Goal: Find specific page/section: Find specific page/section

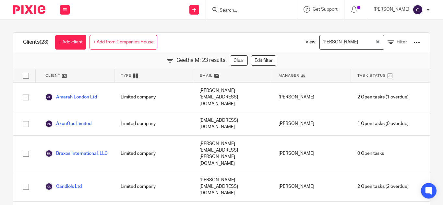
click at [321, 43] on div "[PERSON_NAME]" at bounding box center [347, 41] width 55 height 13
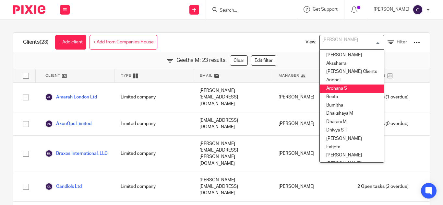
click at [333, 90] on li "Archana S" at bounding box center [352, 89] width 64 height 8
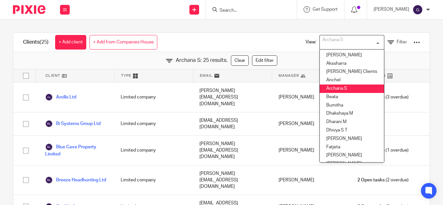
click at [328, 40] on div "Archana S" at bounding box center [350, 41] width 61 height 13
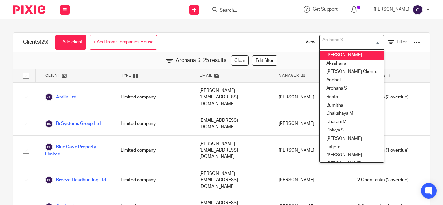
click at [329, 56] on li "[PERSON_NAME]" at bounding box center [352, 55] width 64 height 8
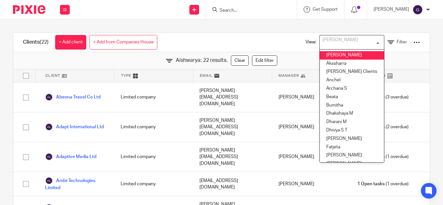
click at [348, 41] on input "Search for option" at bounding box center [350, 42] width 60 height 11
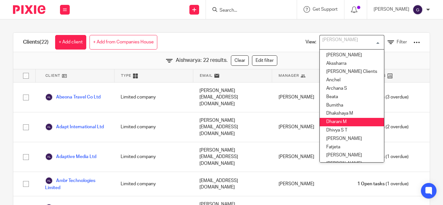
click at [334, 121] on li "Dharani M" at bounding box center [352, 122] width 64 height 8
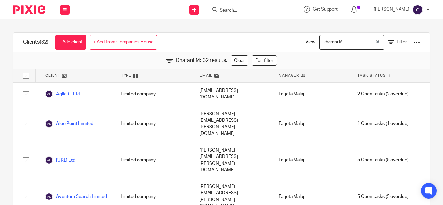
click at [334, 48] on div "Dharani M Loading..." at bounding box center [351, 42] width 65 height 15
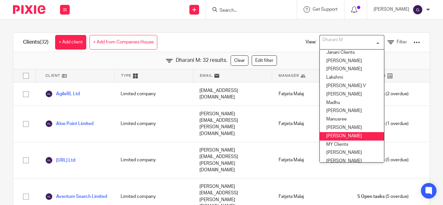
scroll to position [130, 0]
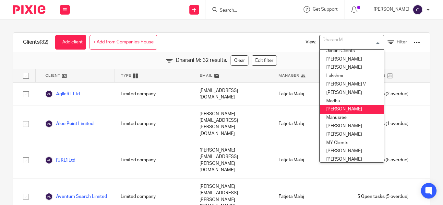
click at [324, 108] on li "Madhura" at bounding box center [352, 109] width 64 height 8
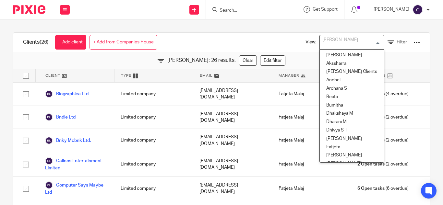
click at [320, 45] on div "Madhura" at bounding box center [350, 41] width 61 height 13
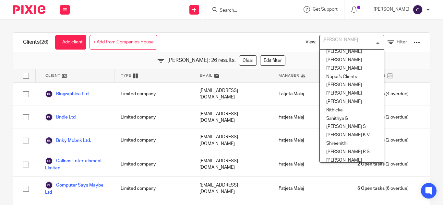
scroll to position [271, 0]
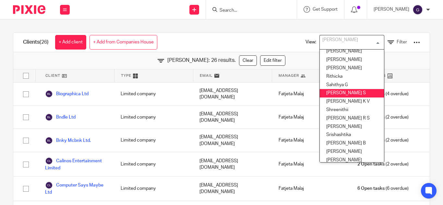
click at [328, 90] on li "[PERSON_NAME] S" at bounding box center [352, 93] width 64 height 8
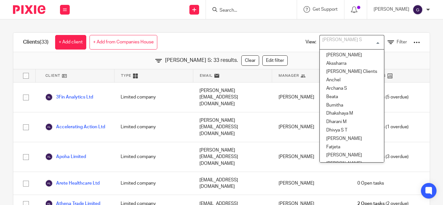
click at [336, 44] on div "[PERSON_NAME] S" at bounding box center [350, 41] width 61 height 13
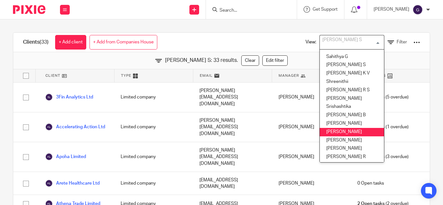
scroll to position [313, 0]
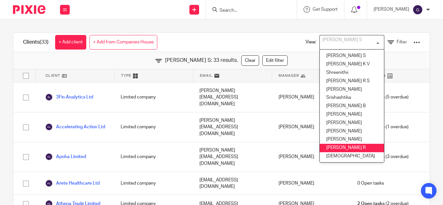
click at [345, 144] on li "[PERSON_NAME] R" at bounding box center [352, 148] width 64 height 8
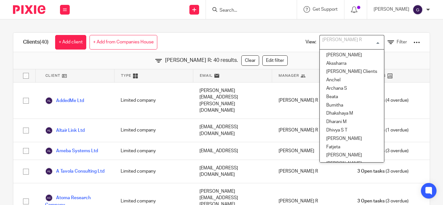
click at [347, 45] on input "Search for option" at bounding box center [350, 42] width 60 height 11
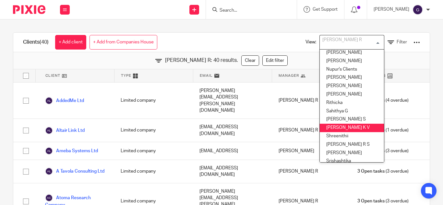
scroll to position [230, 0]
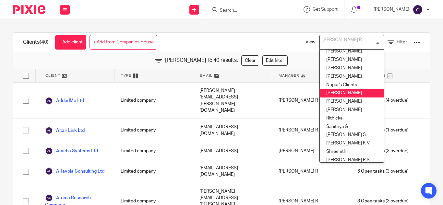
click at [348, 95] on li "[PERSON_NAME]" at bounding box center [352, 93] width 64 height 8
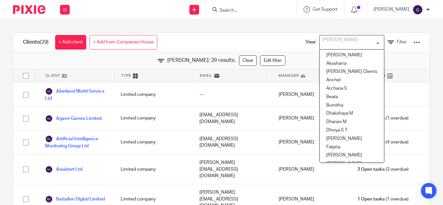
click at [326, 45] on div "[PERSON_NAME]" at bounding box center [350, 41] width 61 height 13
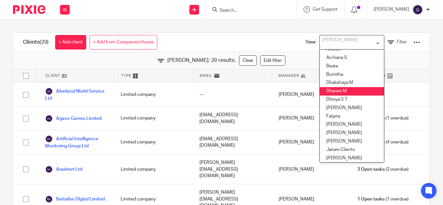
scroll to position [0, 0]
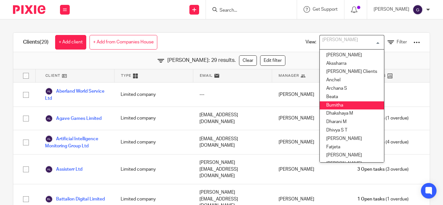
click at [337, 108] on li "Bumitha" at bounding box center [352, 105] width 64 height 8
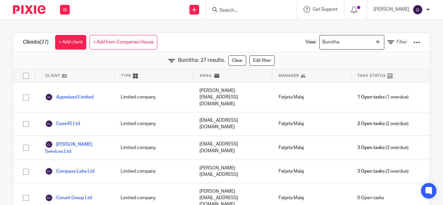
click at [350, 48] on div "Bumitha Loading..." at bounding box center [351, 42] width 65 height 15
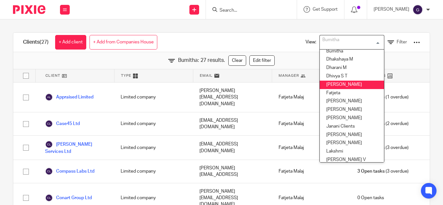
scroll to position [65, 0]
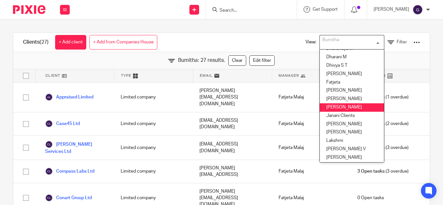
click at [348, 107] on li "[PERSON_NAME]" at bounding box center [352, 107] width 64 height 8
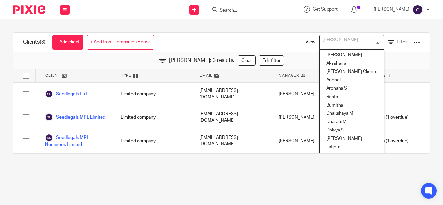
click at [334, 46] on div "[PERSON_NAME]" at bounding box center [350, 41] width 61 height 13
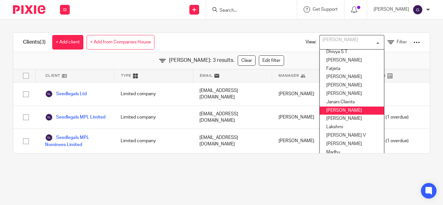
scroll to position [111, 0]
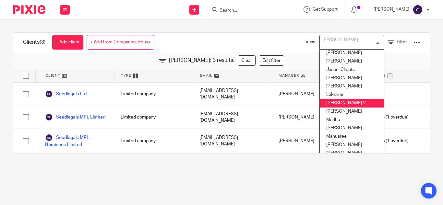
click at [333, 102] on li "[PERSON_NAME] V" at bounding box center [352, 103] width 64 height 8
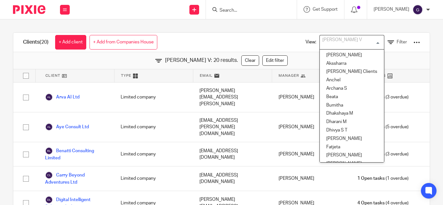
click at [340, 38] on input "Search for option" at bounding box center [350, 42] width 60 height 11
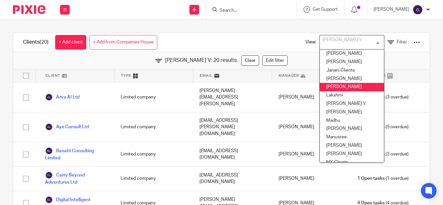
scroll to position [120, 0]
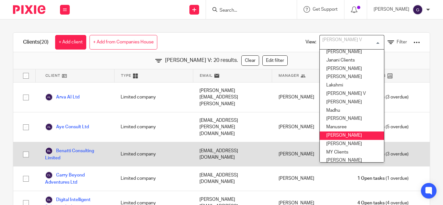
click at [333, 135] on li "Mithun" at bounding box center [352, 136] width 64 height 8
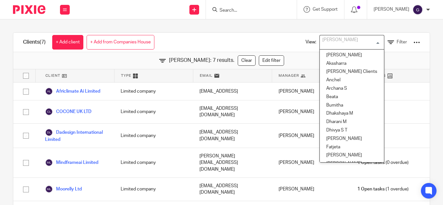
click at [332, 47] on input "Search for option" at bounding box center [350, 42] width 60 height 11
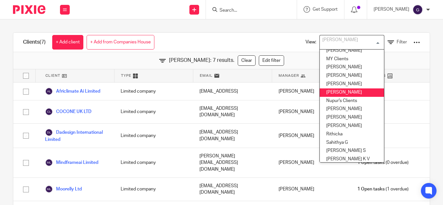
scroll to position [223, 0]
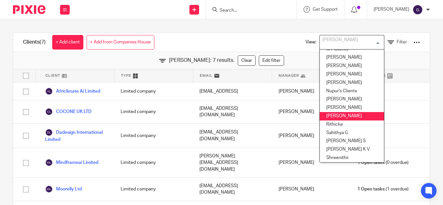
click at [342, 113] on li "[PERSON_NAME]" at bounding box center [352, 116] width 64 height 8
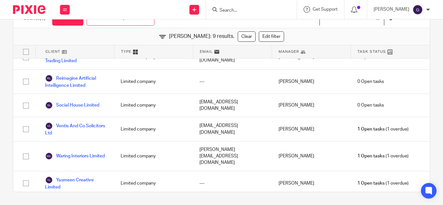
scroll to position [181, 0]
click at [252, 12] on input "Search" at bounding box center [248, 11] width 58 height 6
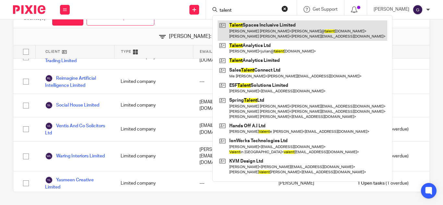
type input "talent"
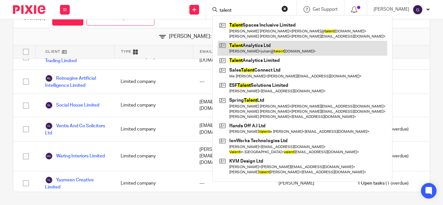
drag, startPoint x: 268, startPoint y: 27, endPoint x: 263, endPoint y: 47, distance: 20.8
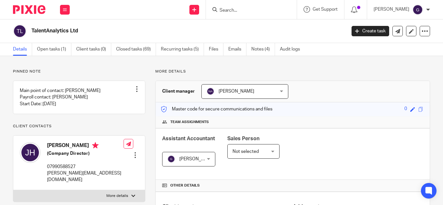
scroll to position [259, 0]
